Goal: Information Seeking & Learning: Learn about a topic

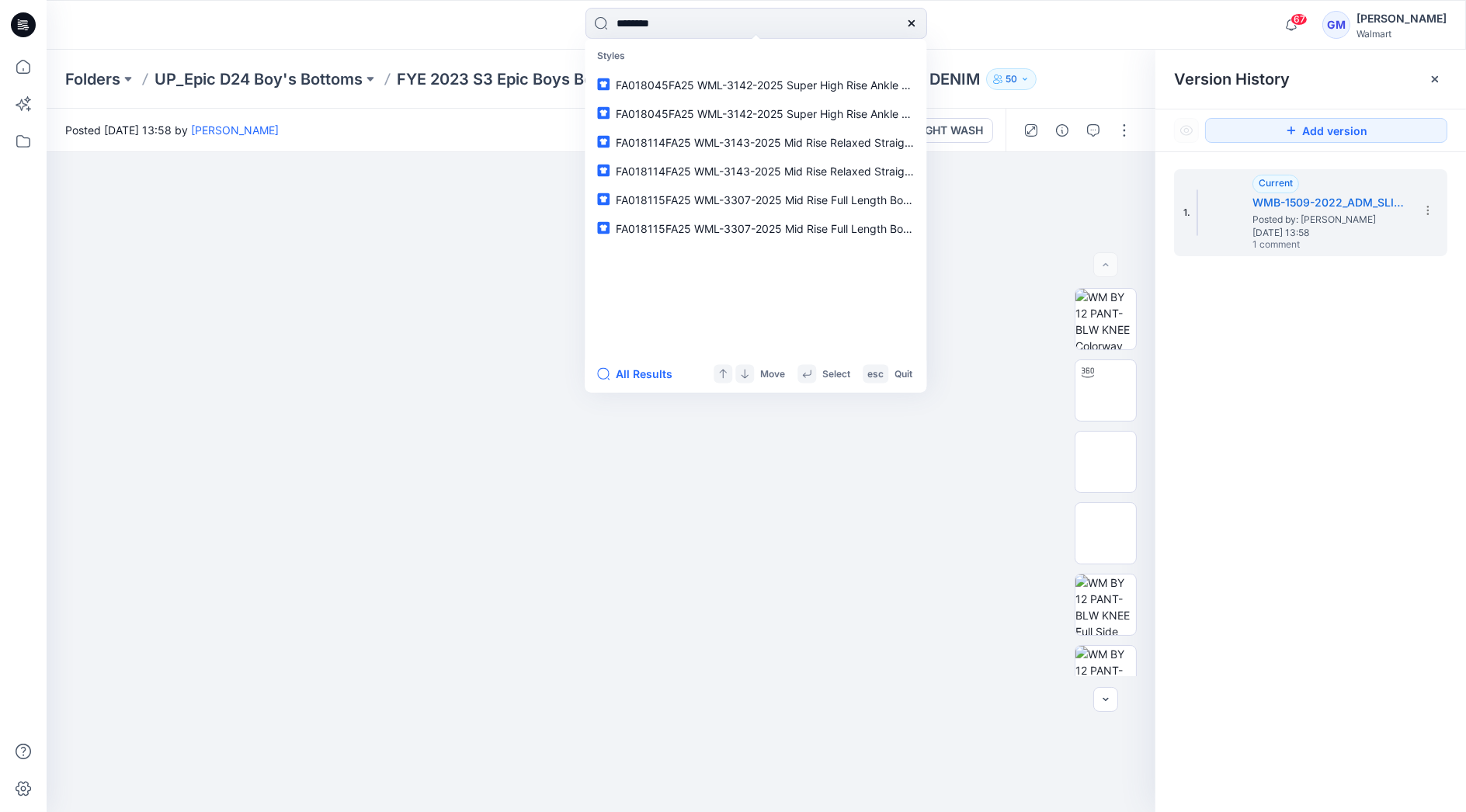
type input "********"
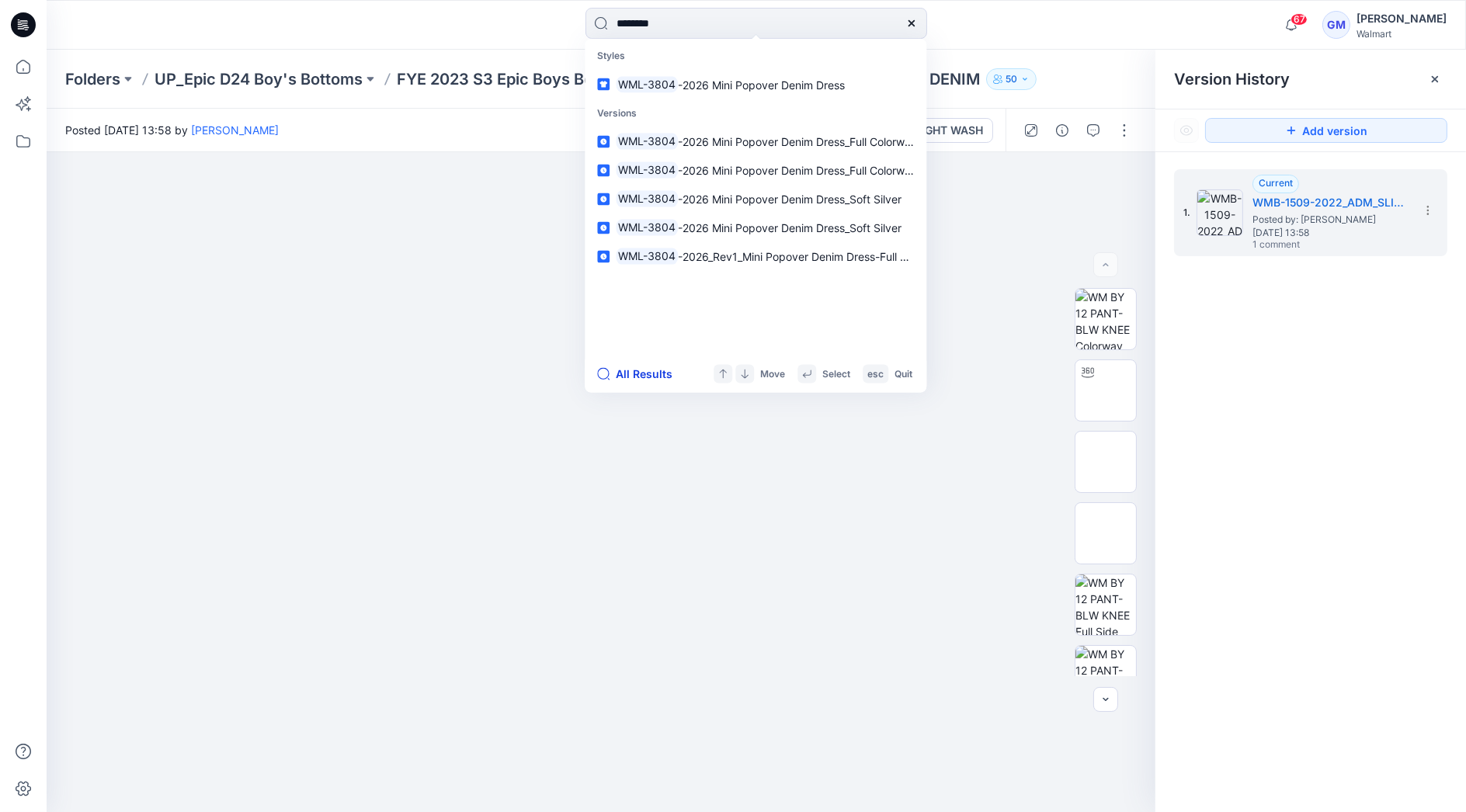
click at [635, 378] on button "All Results" at bounding box center [639, 374] width 86 height 18
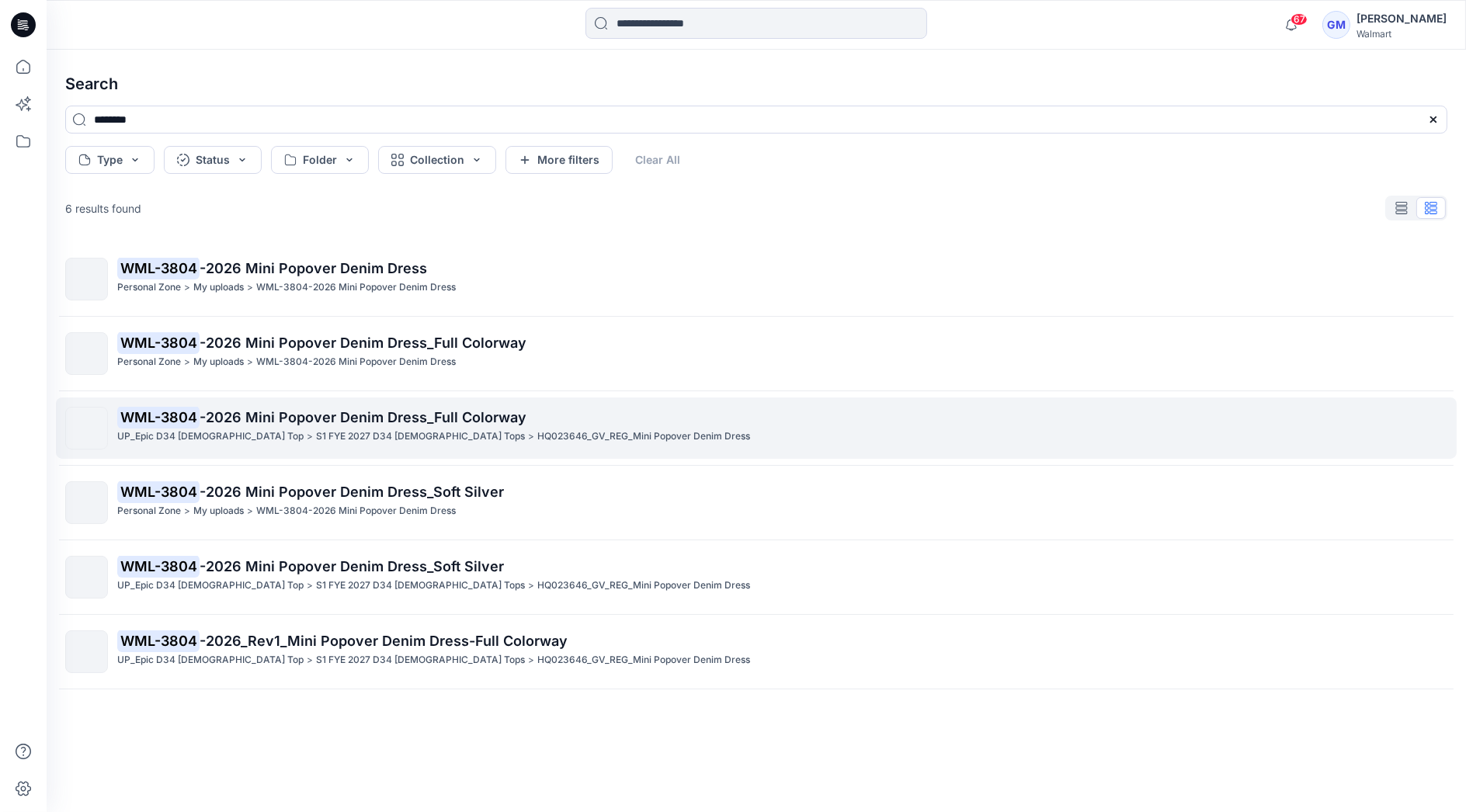
click at [316, 434] on p "S1 FYE 2027 D34 [DEMOGRAPHIC_DATA] Tops" at bounding box center [420, 437] width 209 height 16
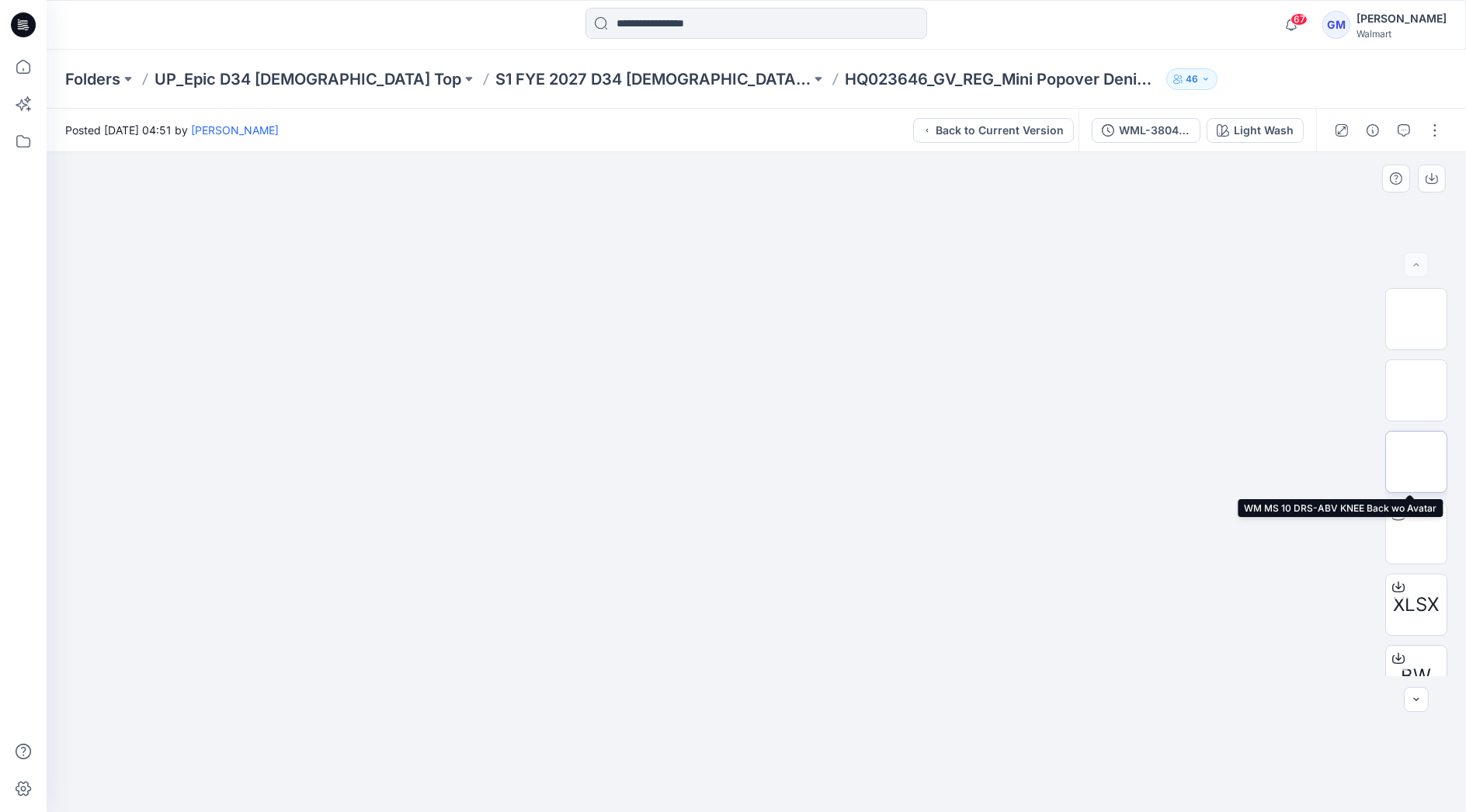
click at [1416, 462] on img at bounding box center [1416, 462] width 0 height 0
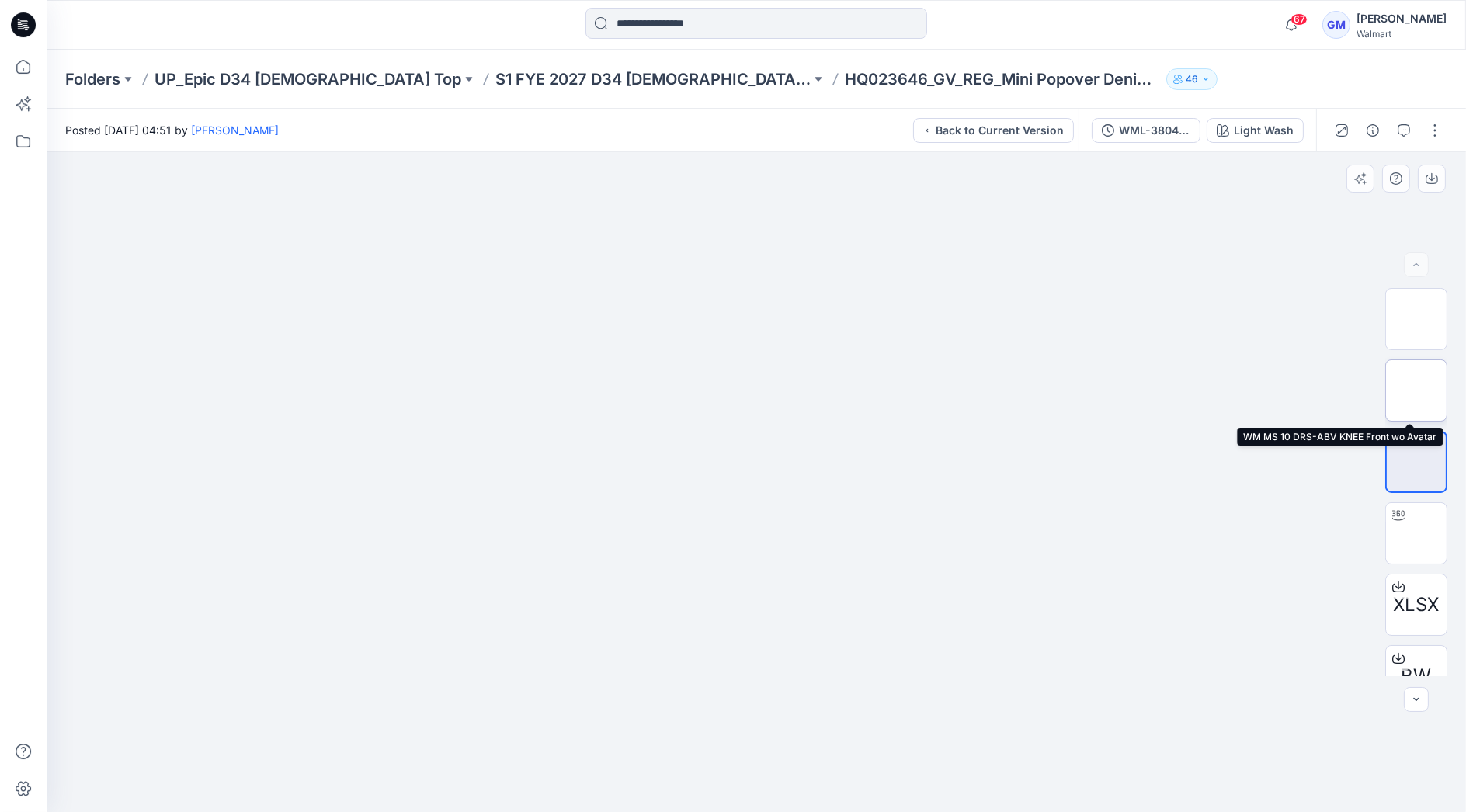
click at [1416, 390] on img at bounding box center [1416, 390] width 0 height 0
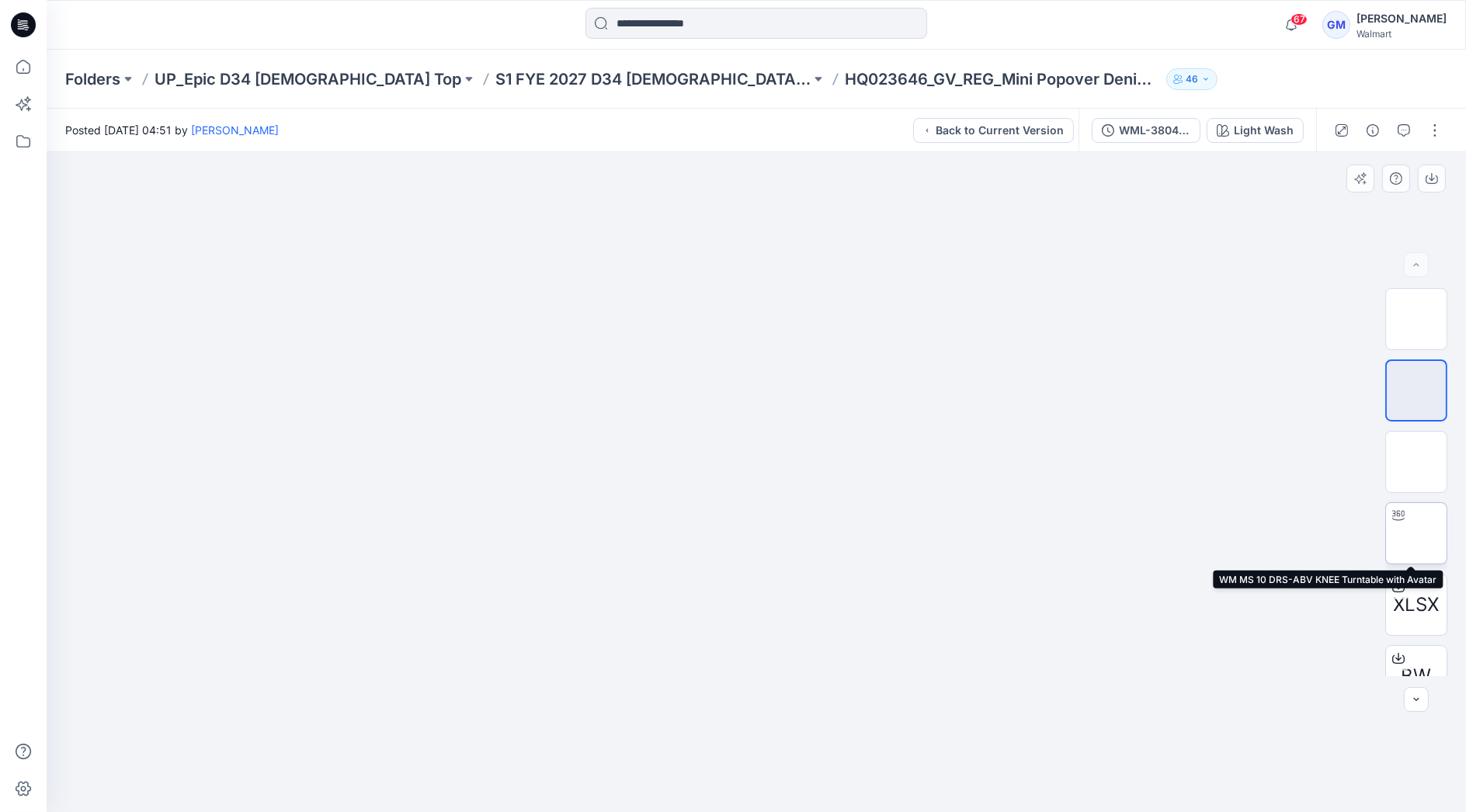
click at [1416, 534] on img at bounding box center [1416, 534] width 0 height 0
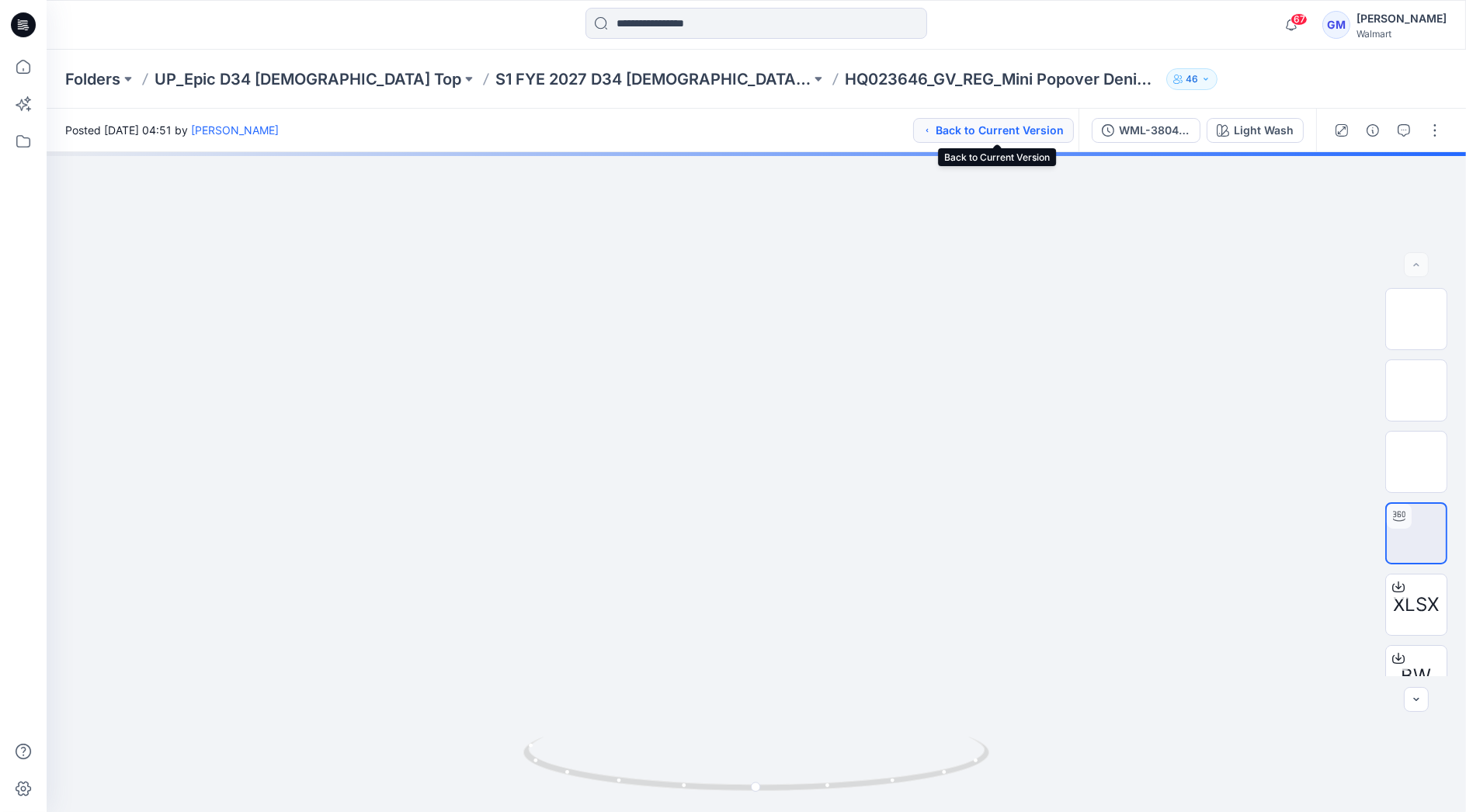
click at [992, 130] on button "Back to Current Version" at bounding box center [993, 130] width 161 height 25
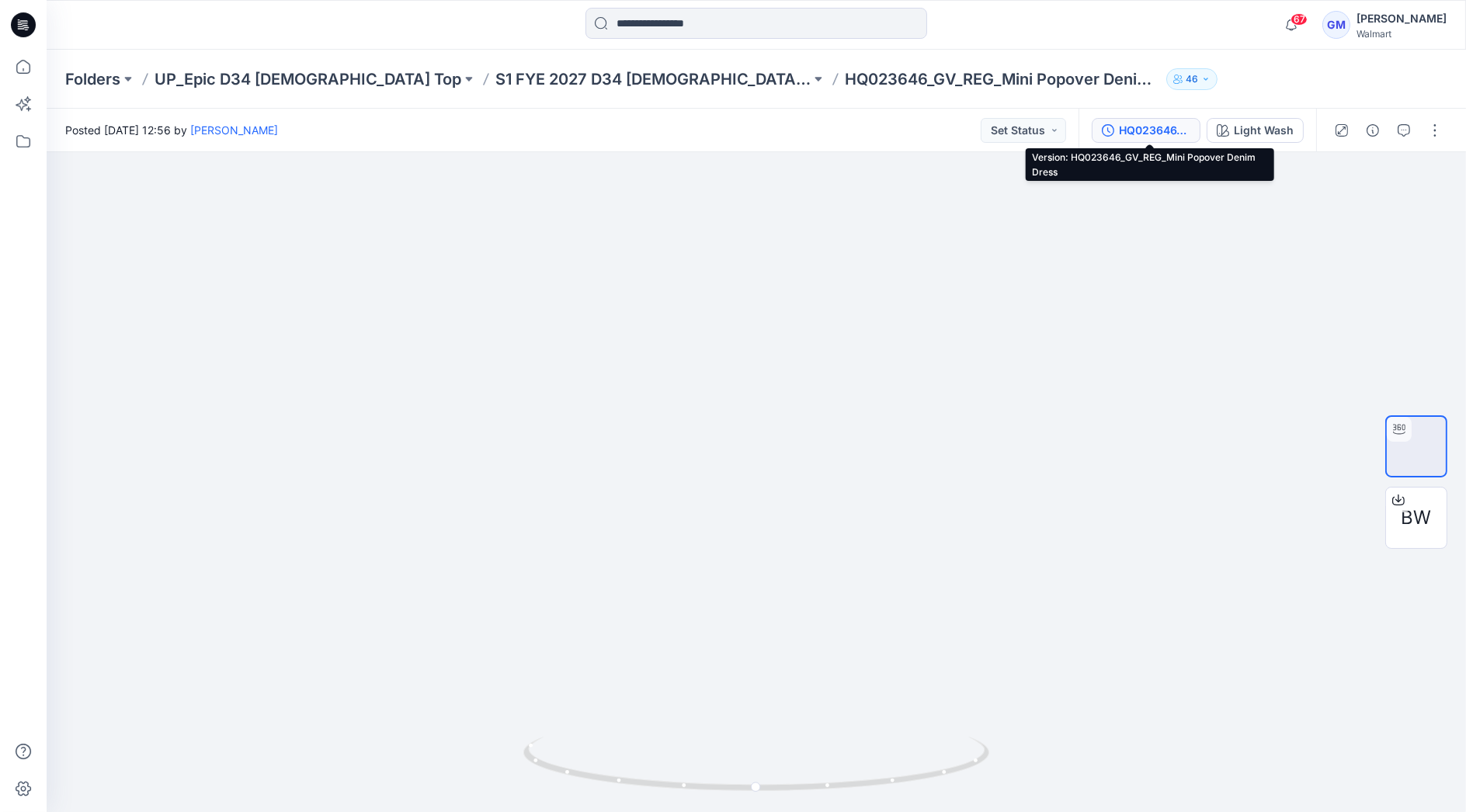
click at [1161, 122] on div "HQ023646_GV_REG_Mini Popover Denim Dress" at bounding box center [1154, 130] width 71 height 17
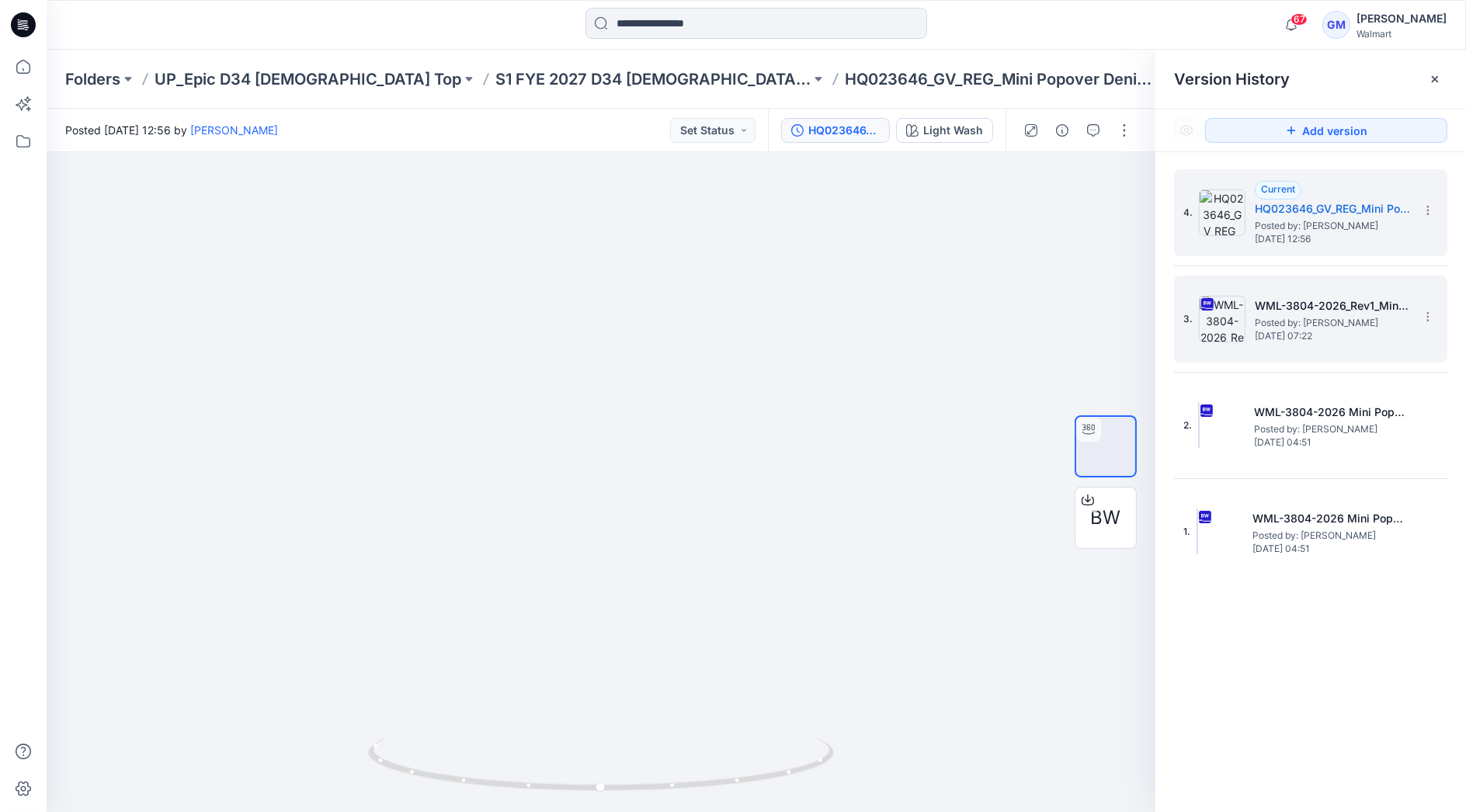
click at [1324, 301] on h5 "WML-3804-2026_Rev1_Mini Popover Denim Dress-Full Colorway" at bounding box center [1332, 306] width 155 height 18
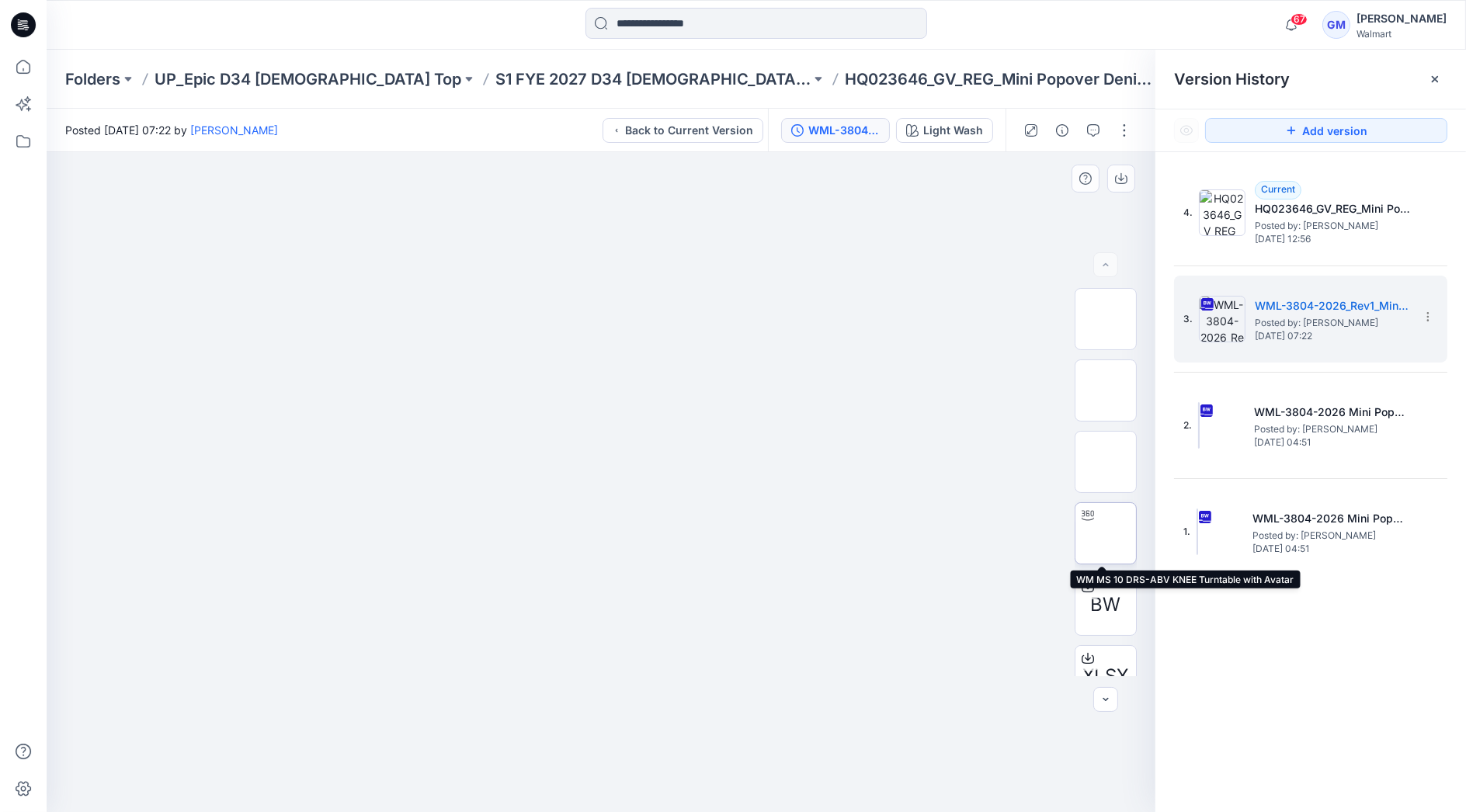
click at [1106, 534] on img at bounding box center [1106, 534] width 0 height 0
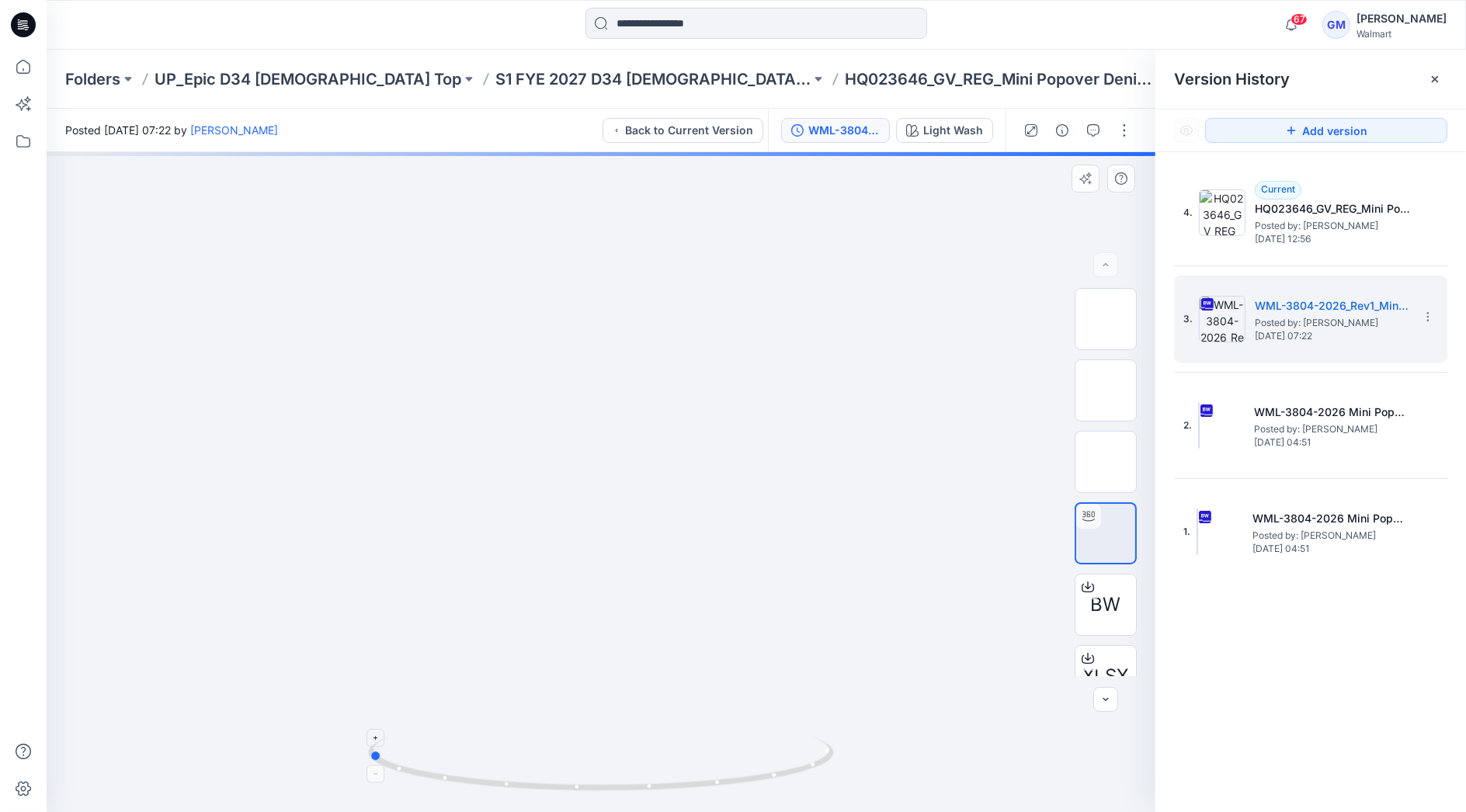
drag, startPoint x: 773, startPoint y: 776, endPoint x: 540, endPoint y: 779, distance: 233.0
click at [540, 779] on icon at bounding box center [603, 766] width 470 height 58
drag, startPoint x: 599, startPoint y: 394, endPoint x: 595, endPoint y: 647, distance: 253.0
click at [595, 82] on img at bounding box center [597, 82] width 1307 height 0
drag, startPoint x: 583, startPoint y: 574, endPoint x: 587, endPoint y: 259, distance: 315.0
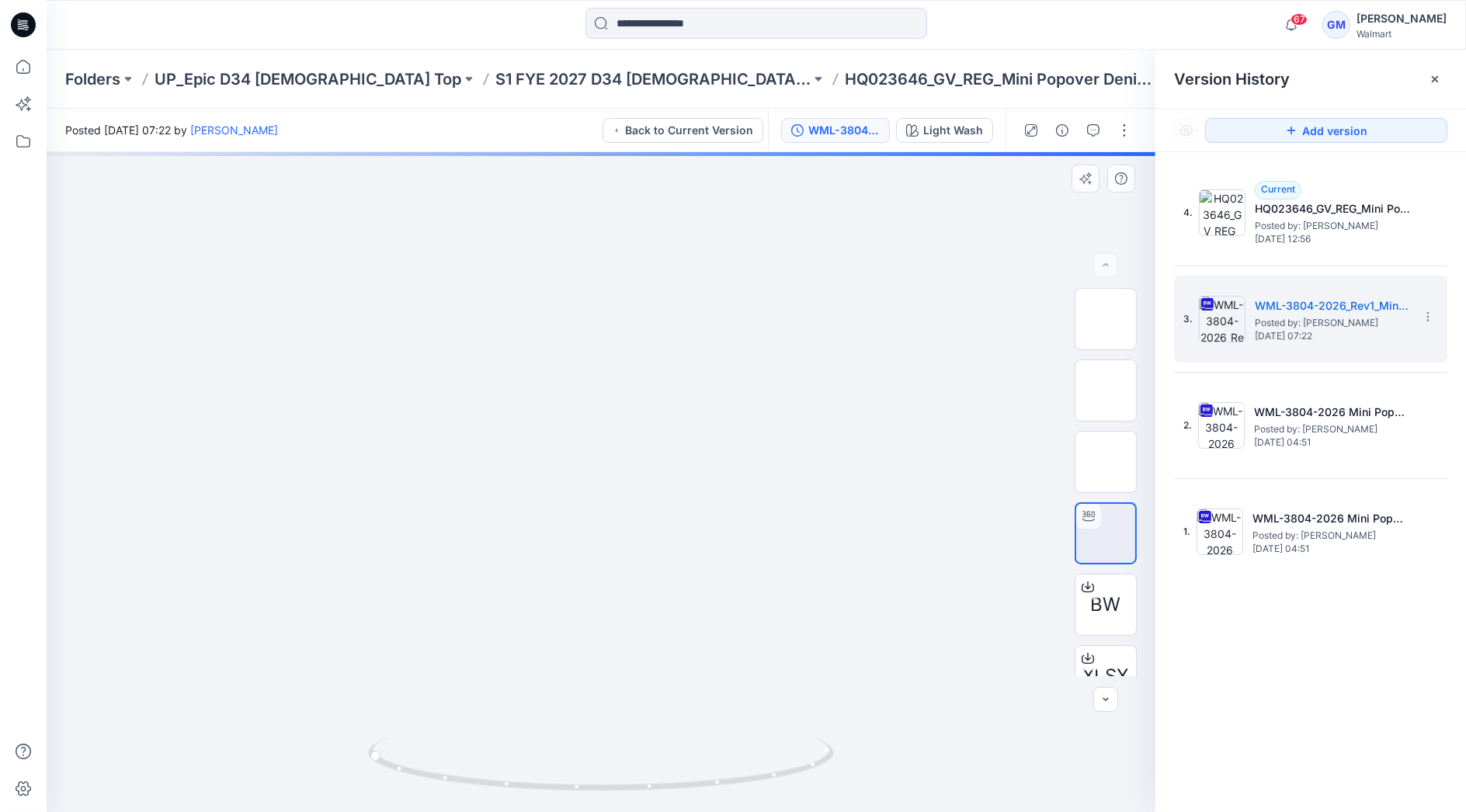
drag, startPoint x: 640, startPoint y: 405, endPoint x: 645, endPoint y: 530, distance: 125.1
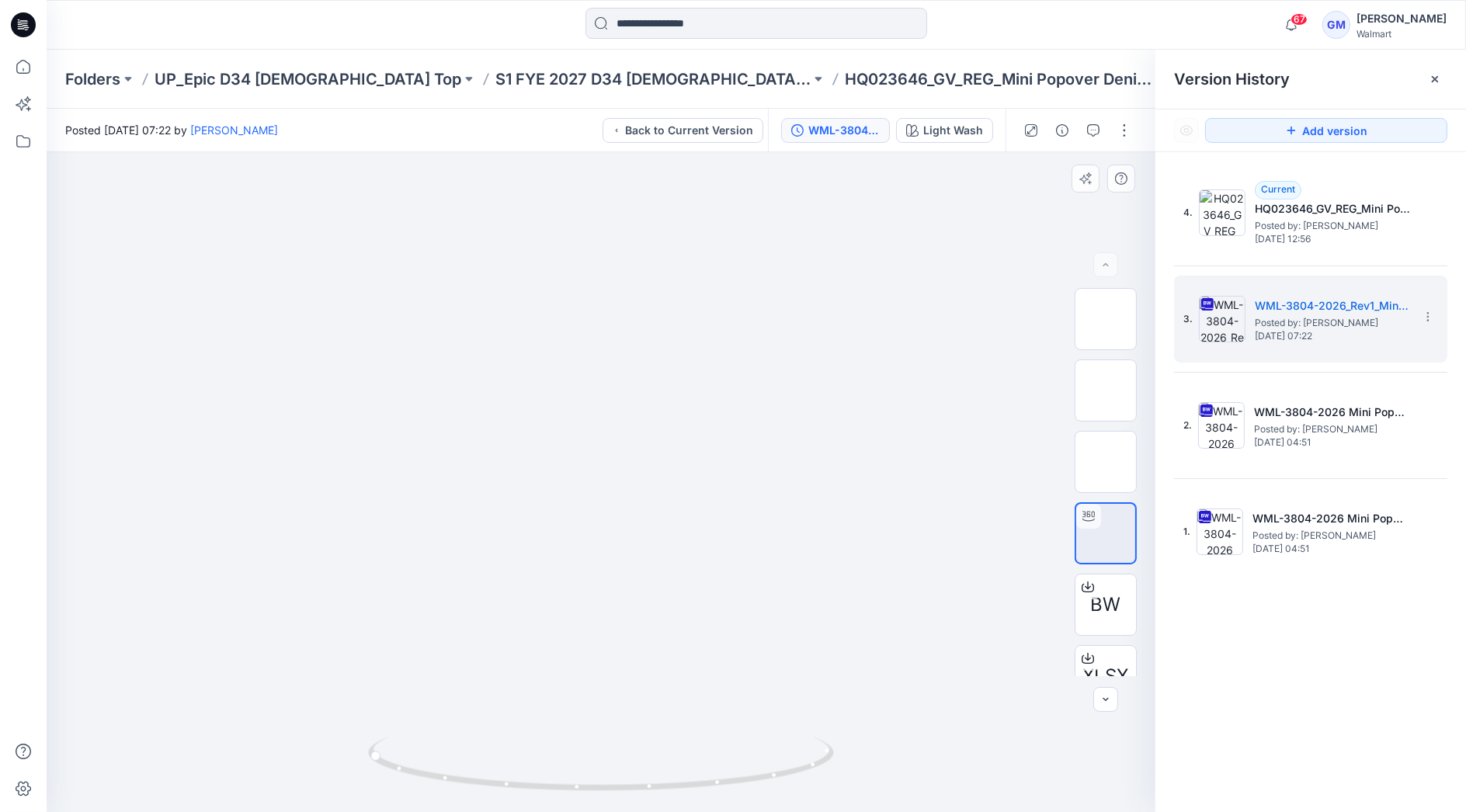
drag, startPoint x: 623, startPoint y: 346, endPoint x: 623, endPoint y: 426, distance: 80.0
